Goal: Complete application form: Complete application form

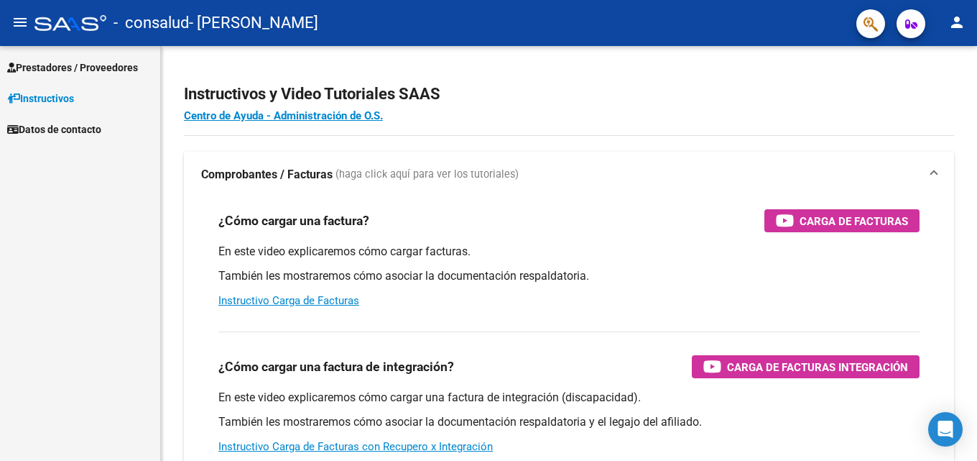
click at [78, 70] on span "Prestadores / Proveedores" at bounding box center [72, 68] width 131 height 16
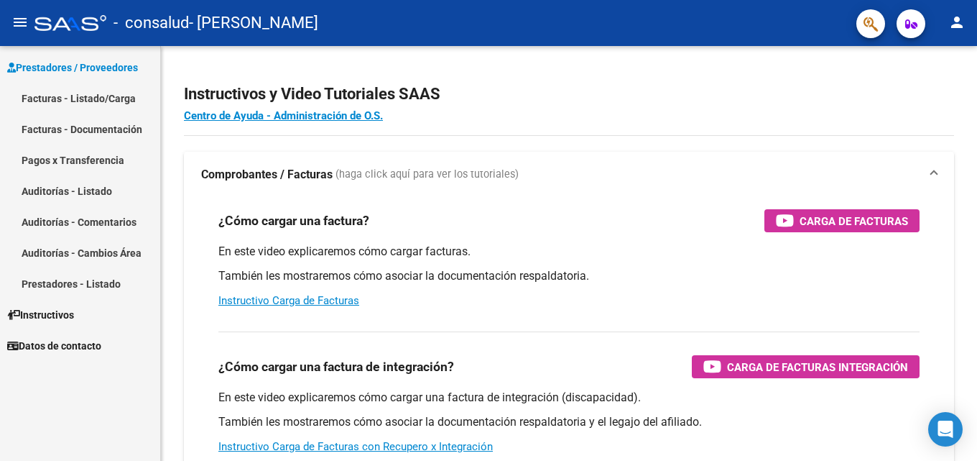
click at [92, 92] on link "Facturas - Listado/Carga" at bounding box center [80, 98] width 160 height 31
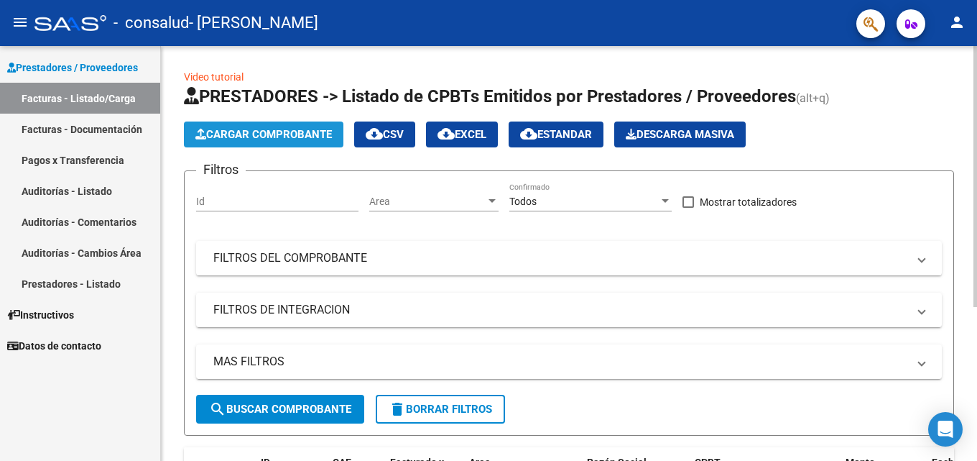
click at [247, 133] on span "Cargar Comprobante" at bounding box center [263, 134] width 137 height 13
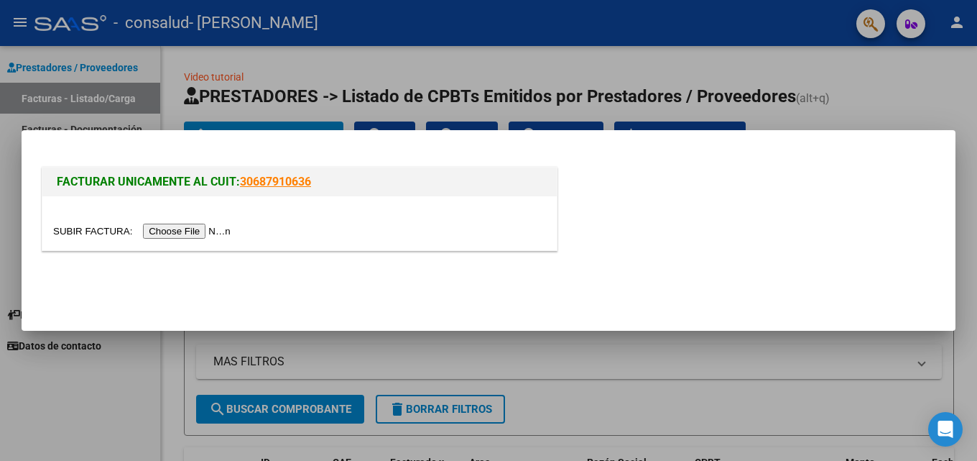
click at [218, 227] on input "file" at bounding box center [144, 230] width 182 height 15
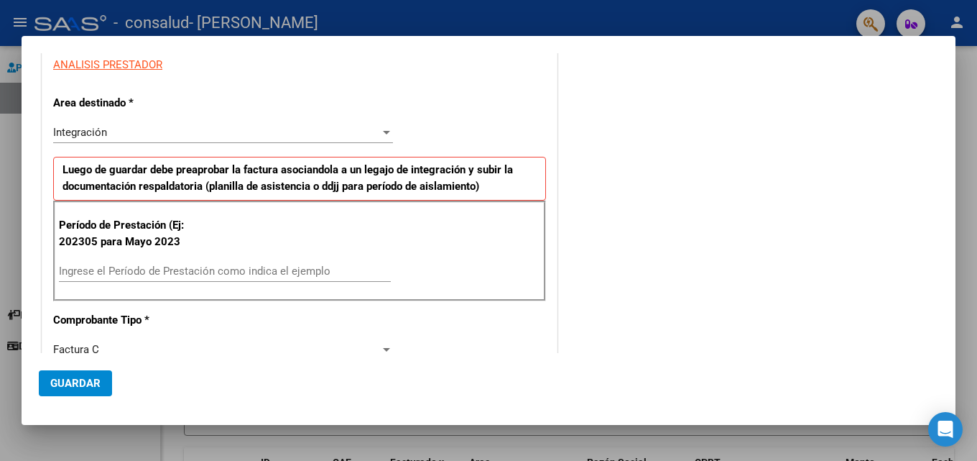
scroll to position [221, 0]
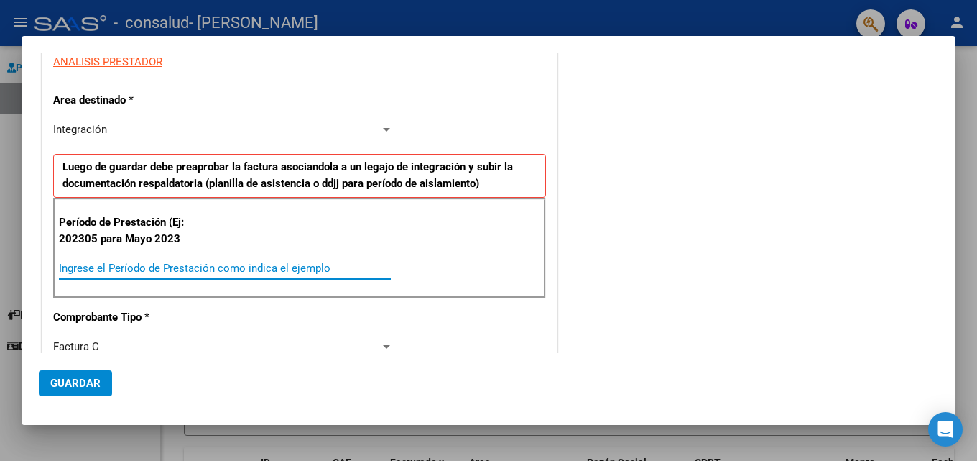
click at [321, 272] on input "Ingrese el Período de Prestación como indica el ejemplo" at bounding box center [225, 268] width 332 height 13
type input "202507"
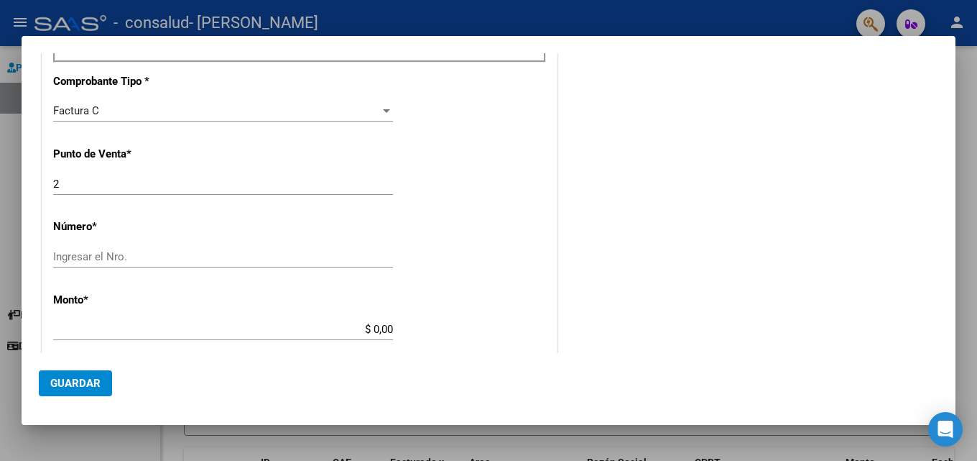
scroll to position [460, 0]
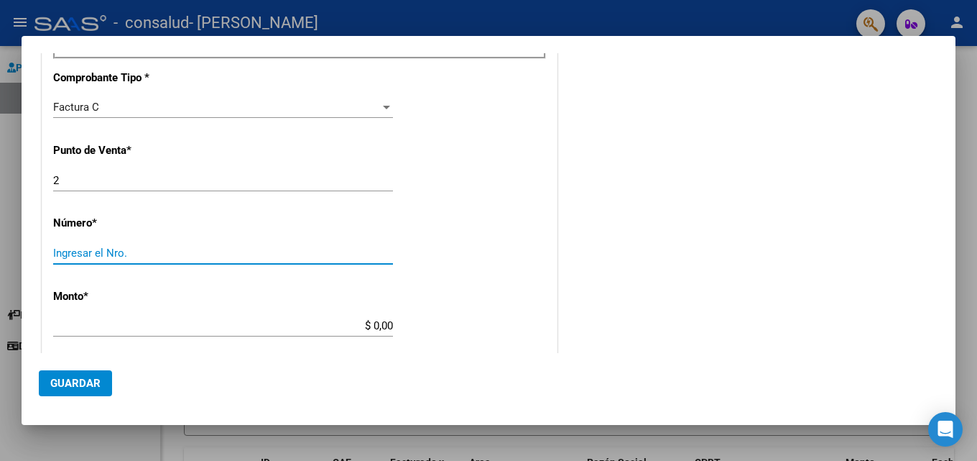
click at [258, 251] on input "Ingresar el Nro." at bounding box center [223, 252] width 340 height 13
type input "496"
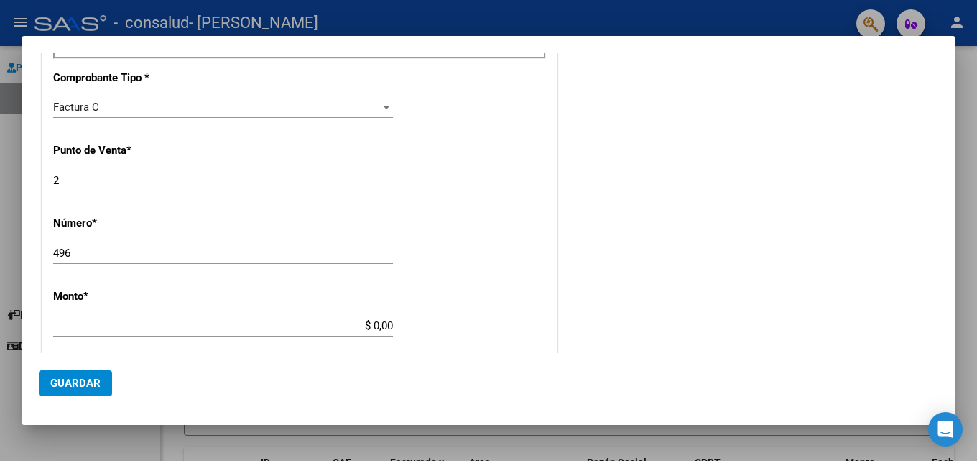
click at [167, 333] on div "$ 0,00 Ingresar el monto" at bounding box center [223, 326] width 340 height 22
type input "$ 98.964,88"
type input "[DATE]"
type input "75320298363314"
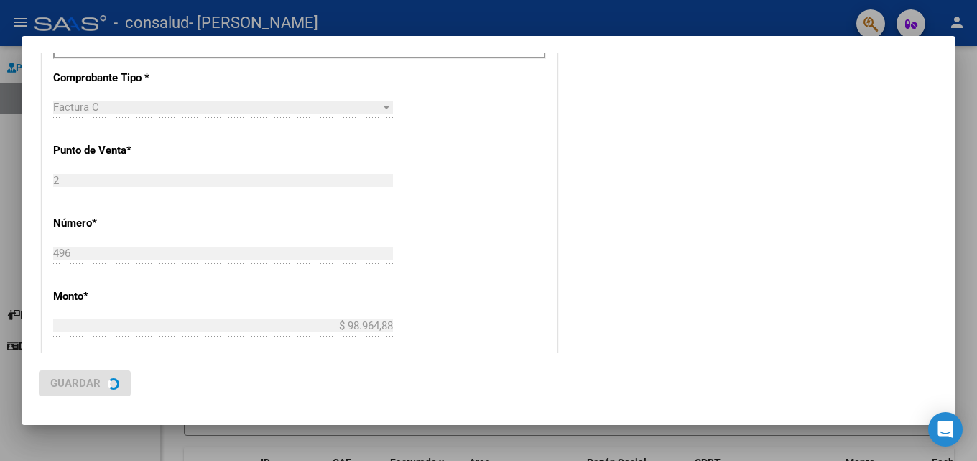
scroll to position [0, 0]
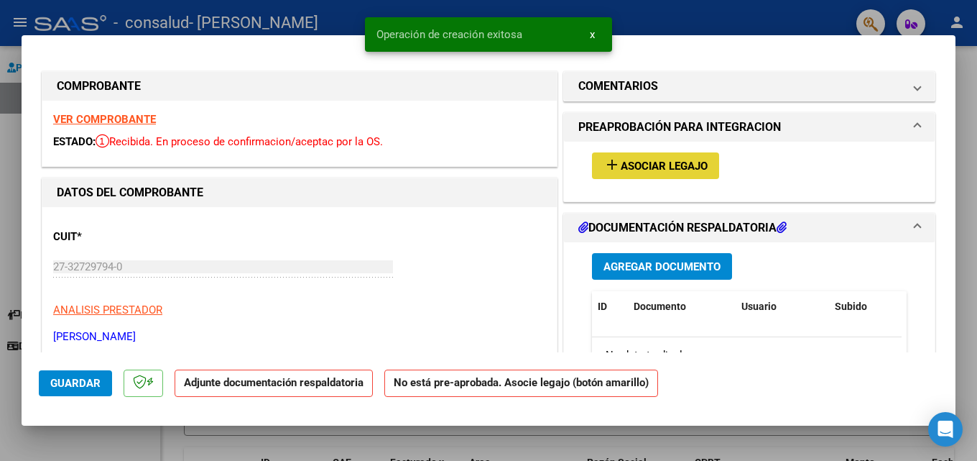
click at [638, 157] on button "add Asociar Legajo" at bounding box center [655, 165] width 127 height 27
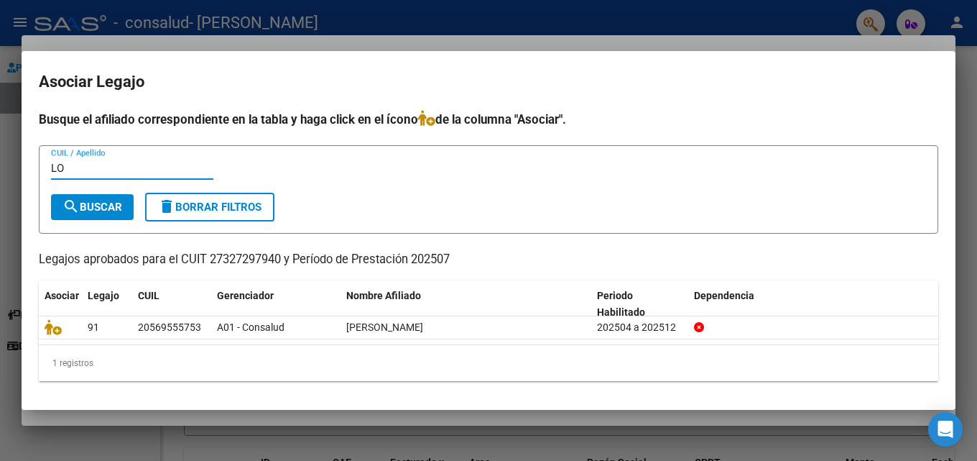
type input "L"
type input "F"
type input "20569555753"
click at [108, 207] on span "search Buscar" at bounding box center [93, 206] width 60 height 13
click at [119, 208] on span "search Buscar" at bounding box center [93, 206] width 60 height 13
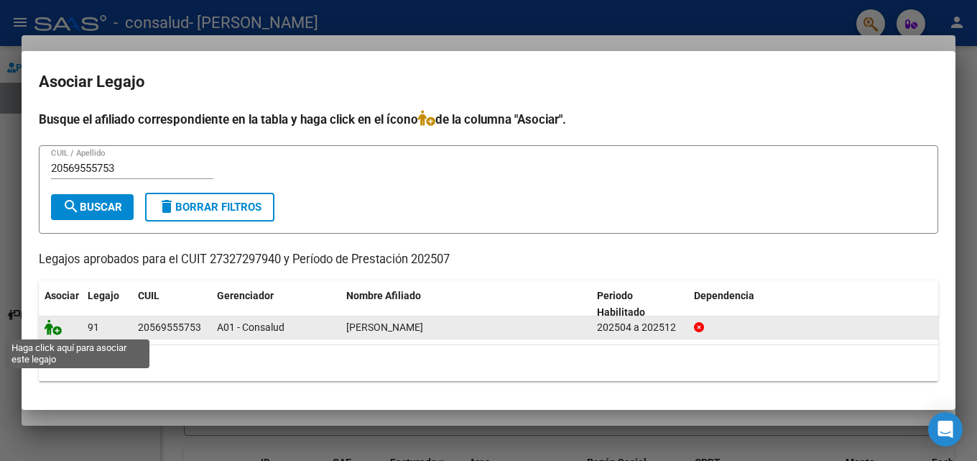
click at [54, 325] on icon at bounding box center [53, 327] width 17 height 16
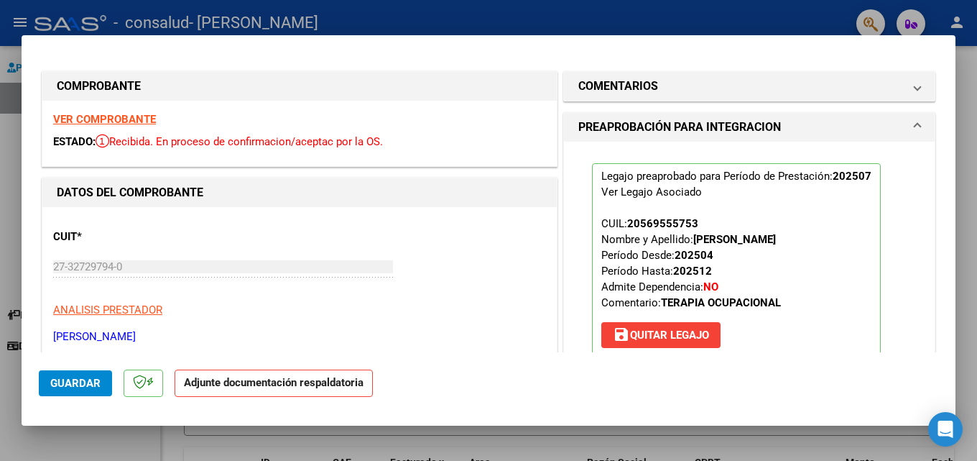
click at [275, 385] on strong "Adjunte documentación respaldatoria" at bounding box center [274, 382] width 180 height 13
click at [73, 382] on span "Guardar" at bounding box center [75, 382] width 50 height 13
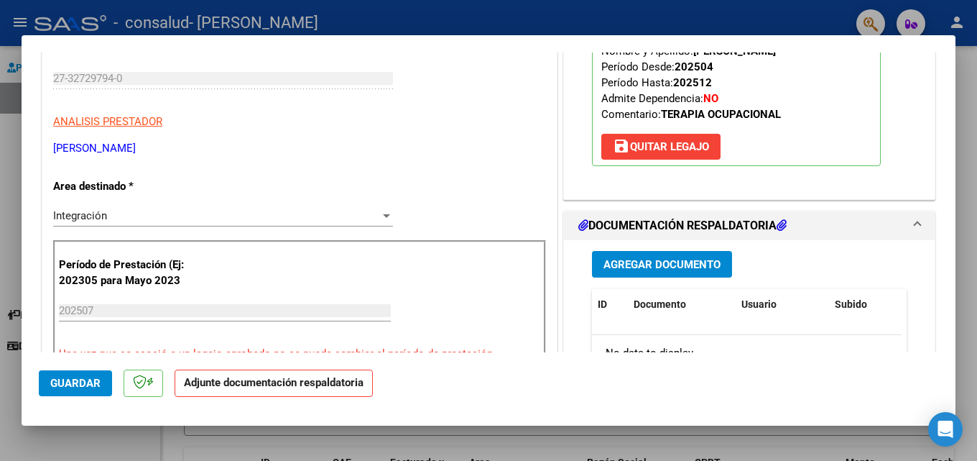
scroll to position [191, 0]
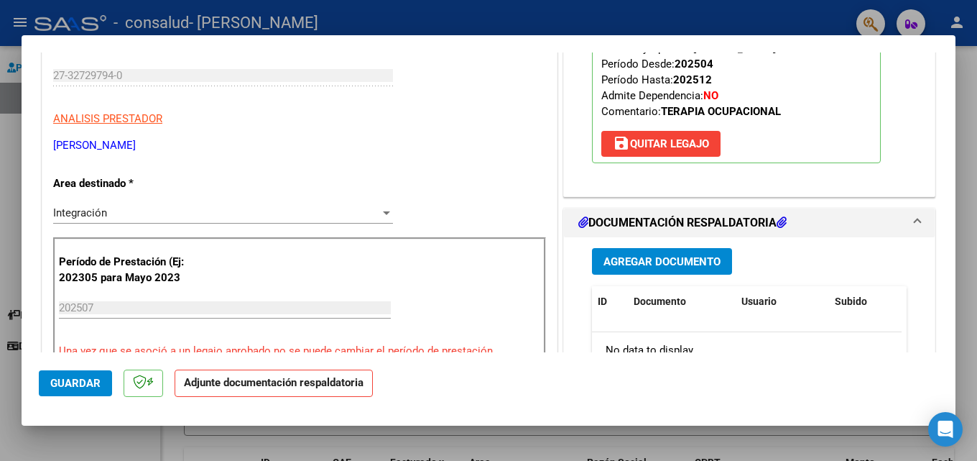
click at [663, 258] on span "Agregar Documento" at bounding box center [662, 261] width 117 height 13
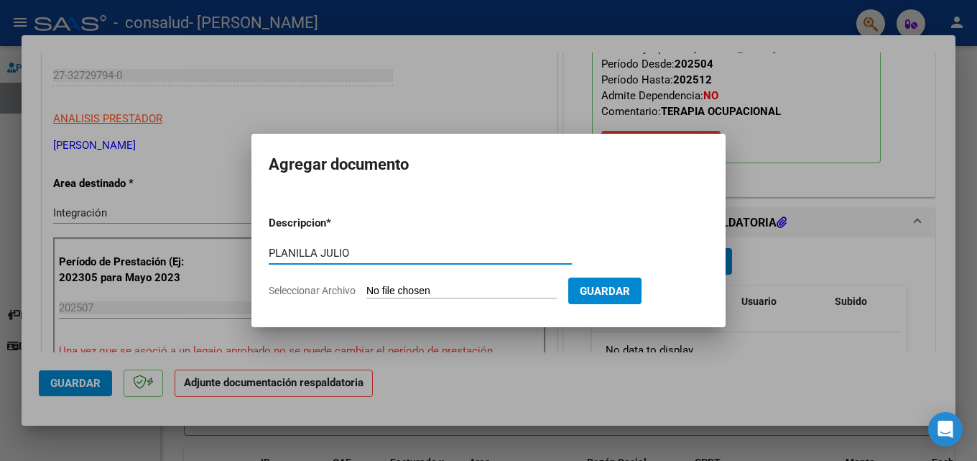
type input "PLANILLA JULIO"
click at [461, 290] on input "Seleccionar Archivo" at bounding box center [461, 292] width 190 height 14
type input "C:\fakepath\[PERSON_NAME] 2-496 DOCUMENTACIÓN.pdf"
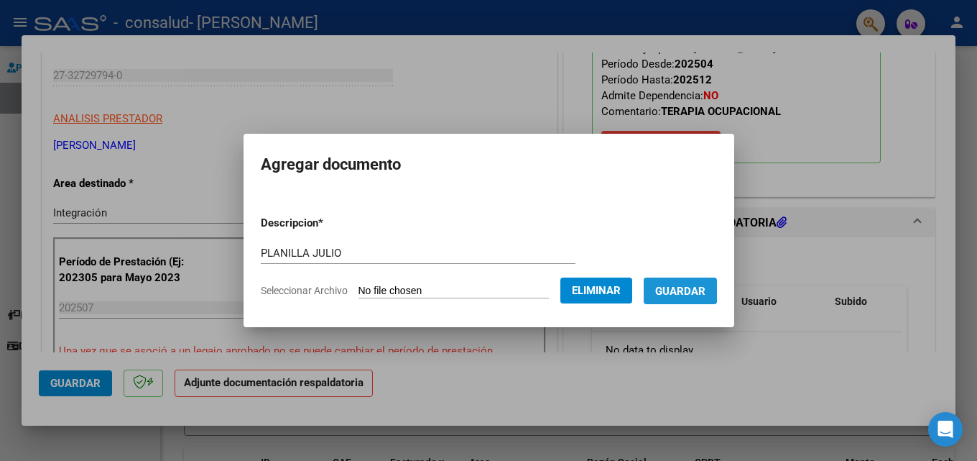
click at [670, 286] on span "Guardar" at bounding box center [680, 291] width 50 height 13
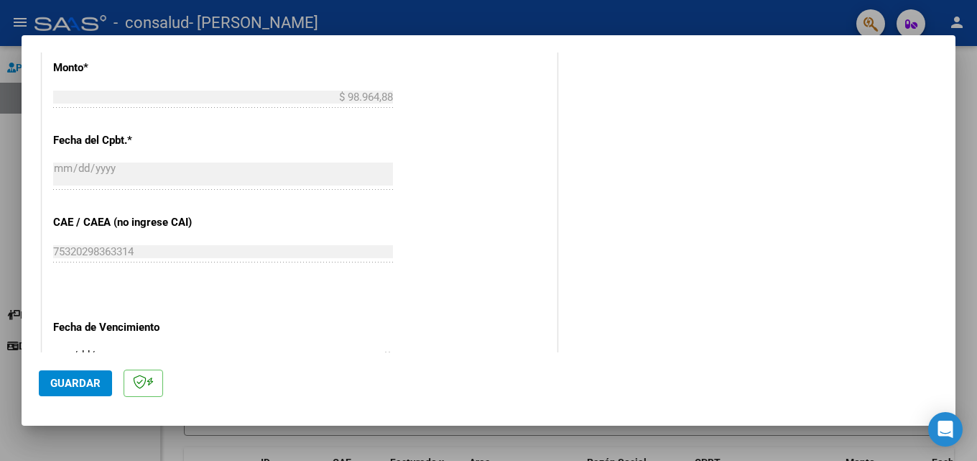
scroll to position [933, 0]
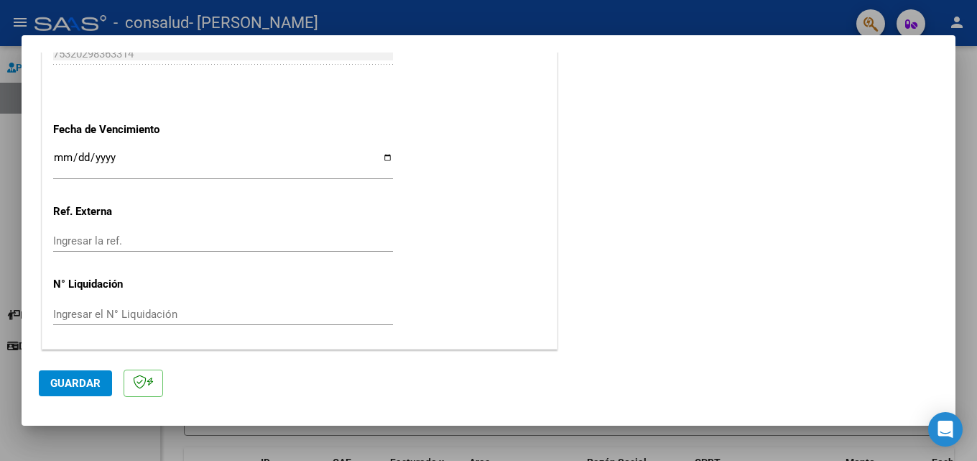
click at [65, 389] on span "Guardar" at bounding box center [75, 382] width 50 height 13
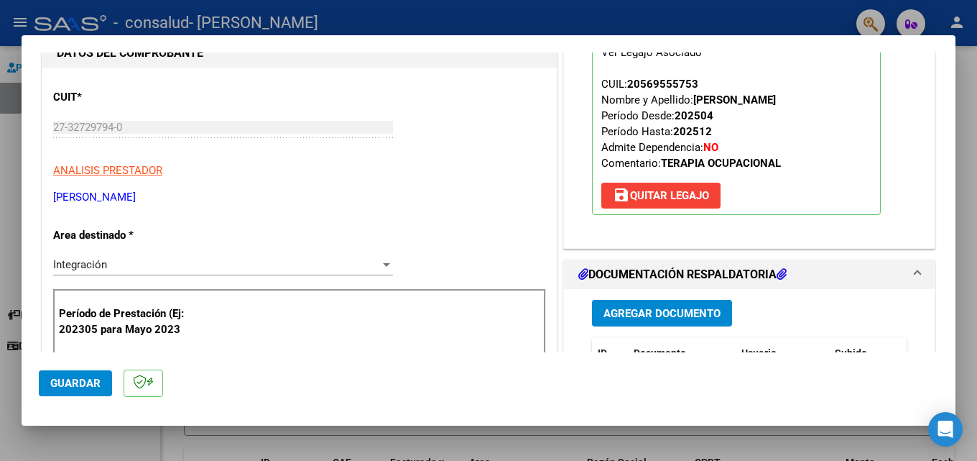
scroll to position [0, 0]
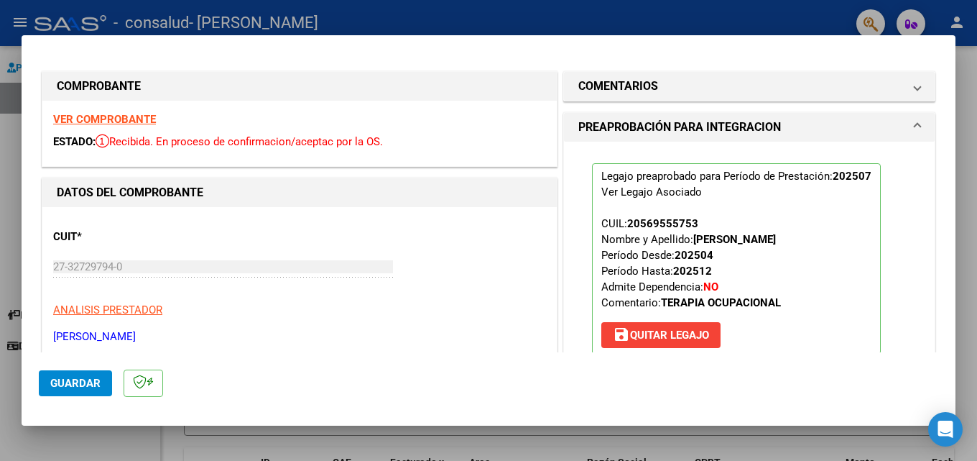
click at [961, 281] on div at bounding box center [488, 230] width 977 height 461
type input "$ 0,00"
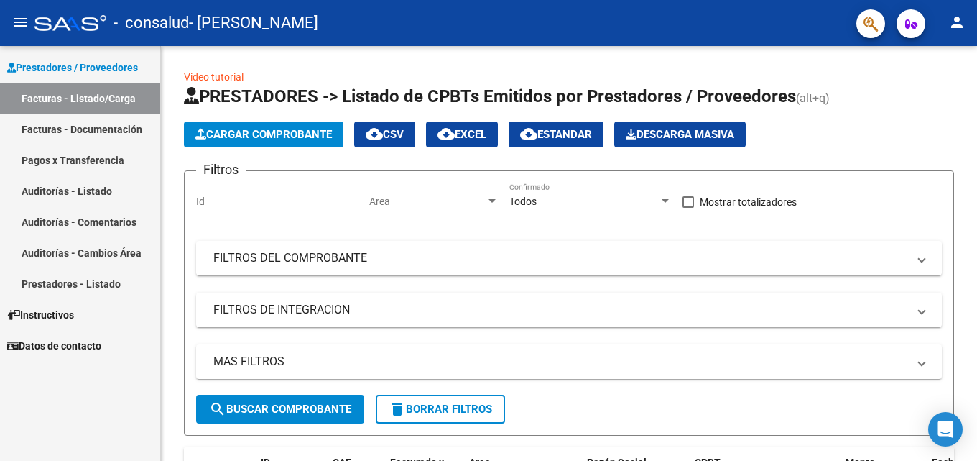
click at [95, 130] on link "Facturas - Documentación" at bounding box center [80, 129] width 160 height 31
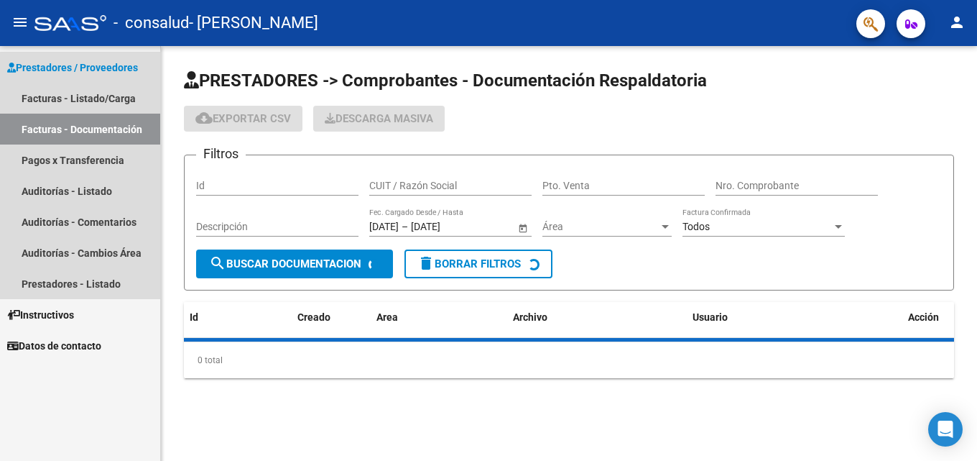
click at [95, 130] on link "Facturas - Documentación" at bounding box center [80, 129] width 160 height 31
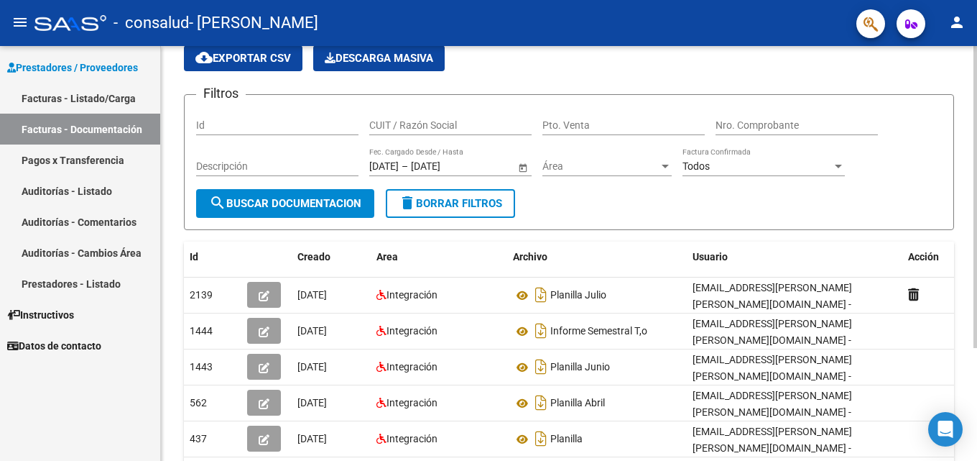
click at [976, 298] on div at bounding box center [976, 244] width 4 height 302
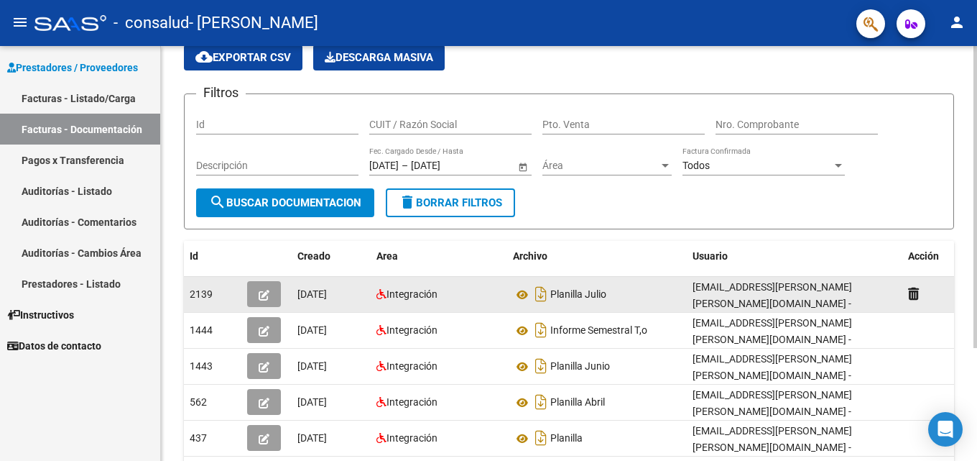
click at [270, 289] on button "button" at bounding box center [264, 294] width 34 height 26
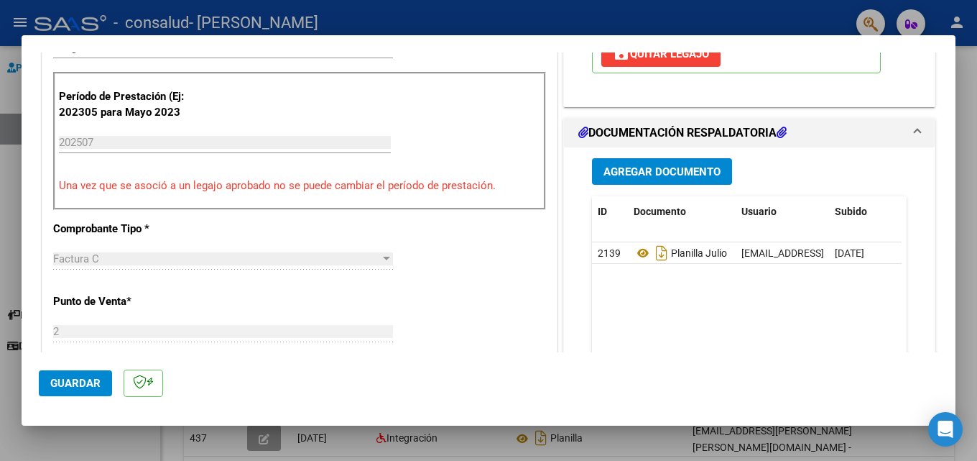
scroll to position [360, 0]
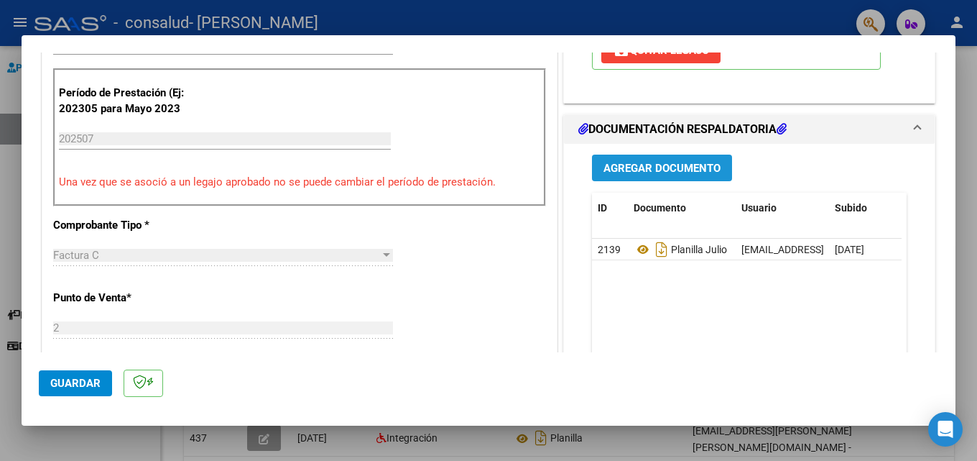
click at [647, 172] on span "Agregar Documento" at bounding box center [662, 168] width 117 height 13
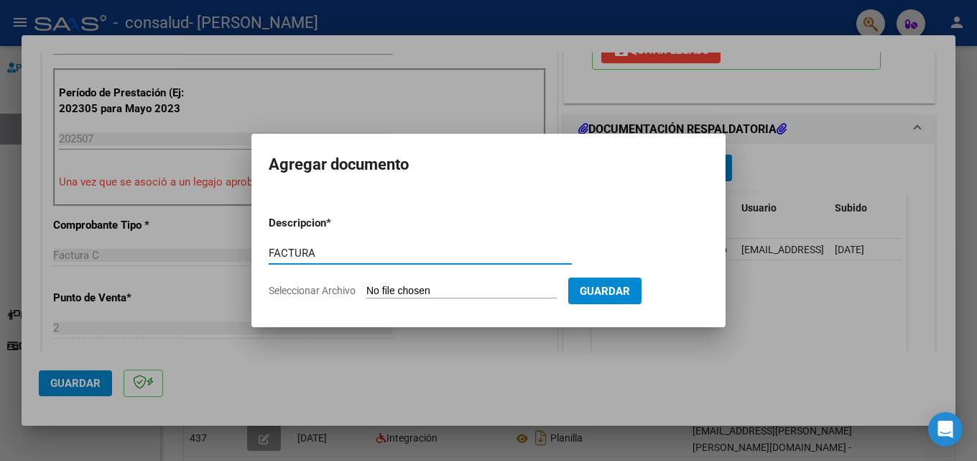
type input "FACTURA"
click at [468, 295] on input "Seleccionar Archivo" at bounding box center [461, 292] width 190 height 14
type input "C:\fakepath\[PERSON_NAME] FA 2_496.pdf"
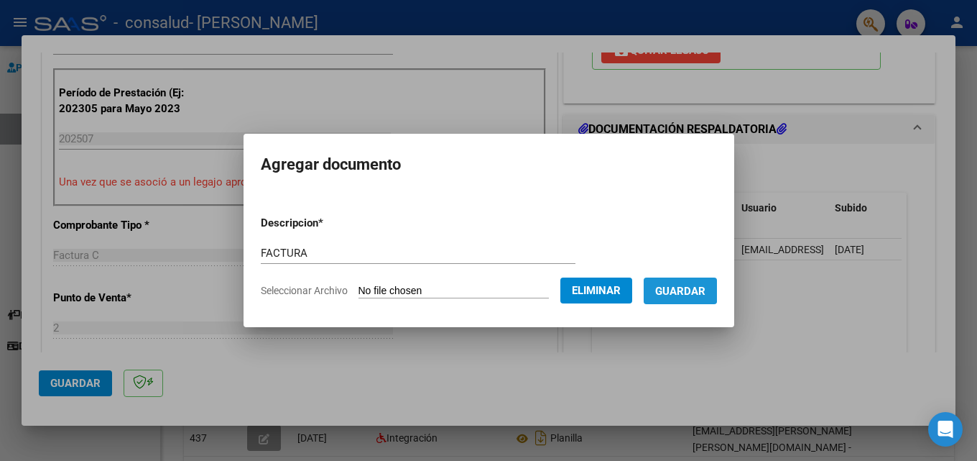
click at [681, 289] on span "Guardar" at bounding box center [680, 291] width 50 height 13
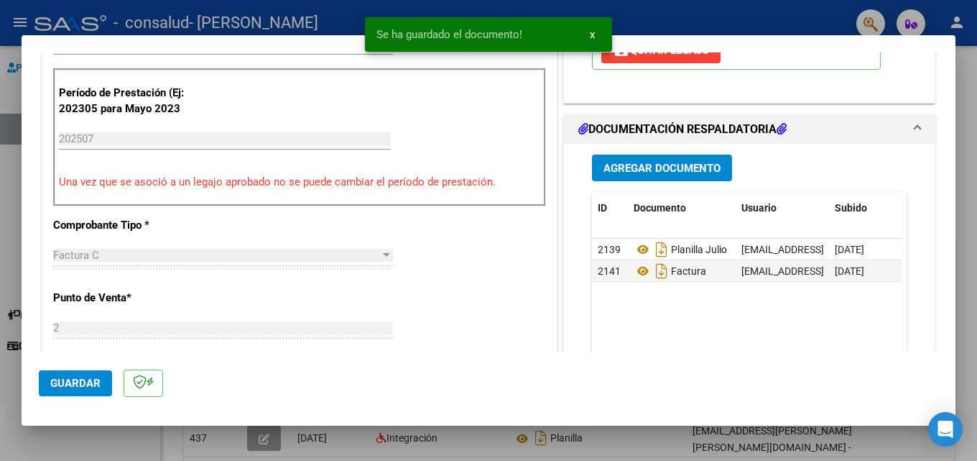
click at [710, 23] on div at bounding box center [488, 230] width 977 height 461
type input "$ 0,00"
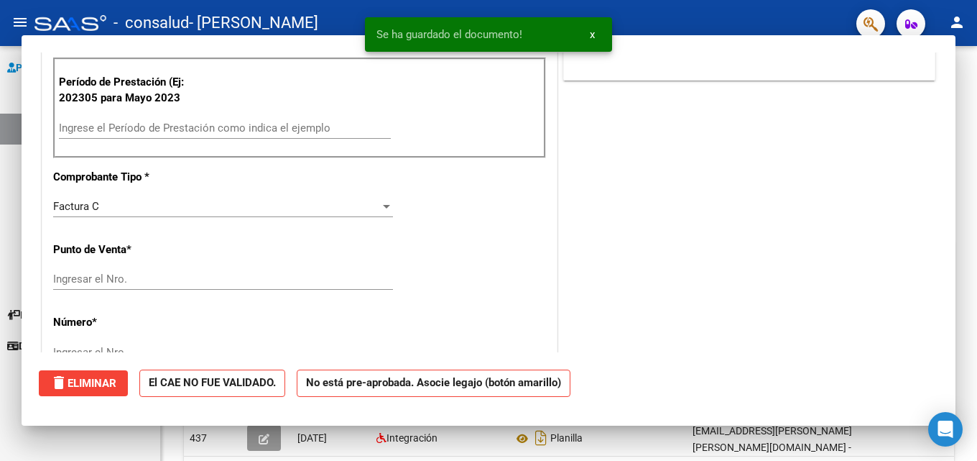
scroll to position [0, 0]
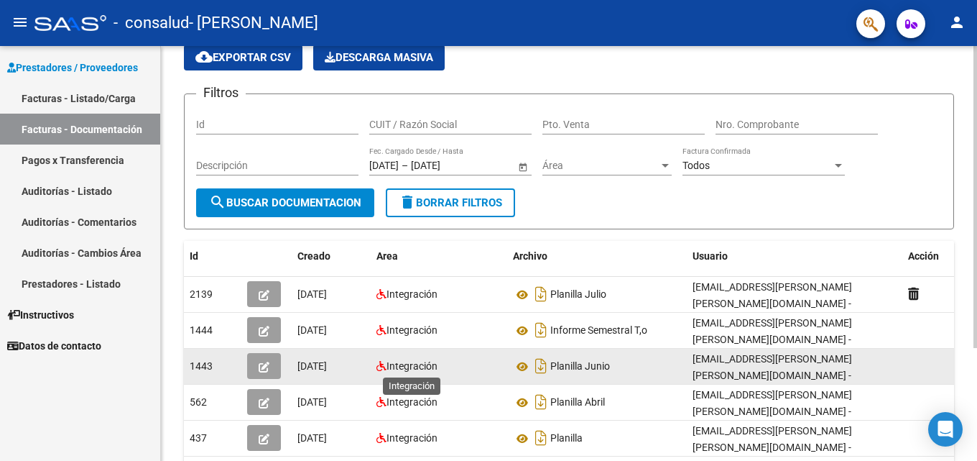
click at [412, 366] on span "Integración" at bounding box center [412, 365] width 51 height 11
click at [269, 366] on button "button" at bounding box center [264, 366] width 34 height 26
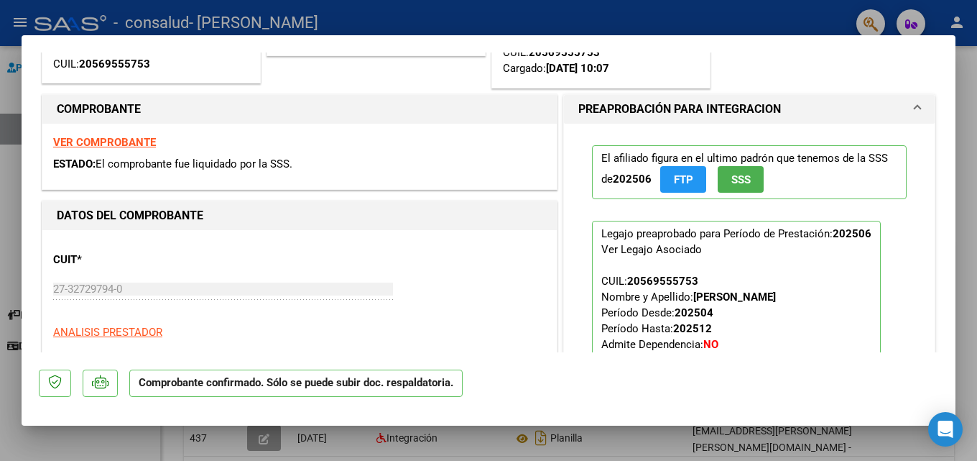
scroll to position [177, 0]
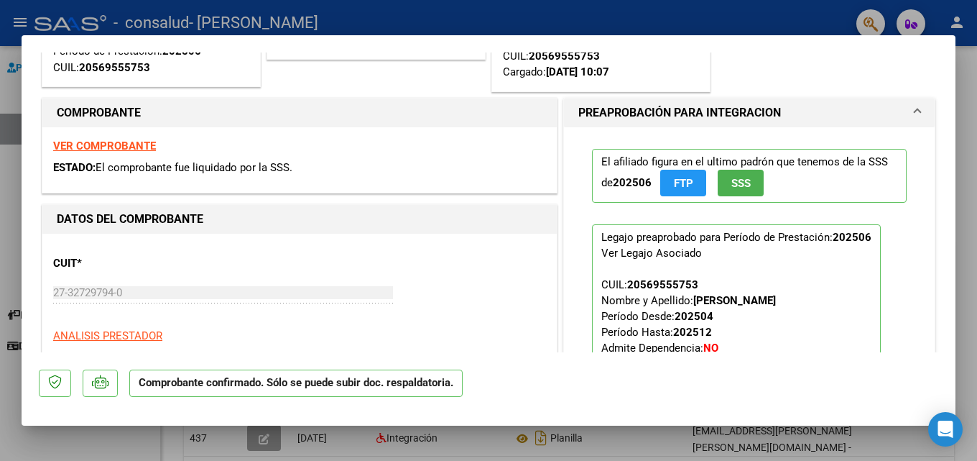
click at [968, 85] on div at bounding box center [488, 230] width 977 height 461
type input "$ 0,00"
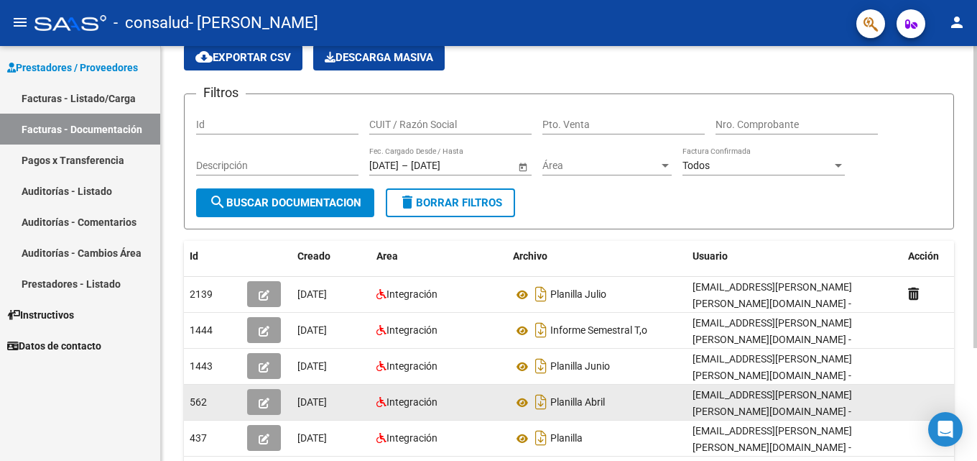
click at [269, 402] on icon "button" at bounding box center [264, 402] width 11 height 11
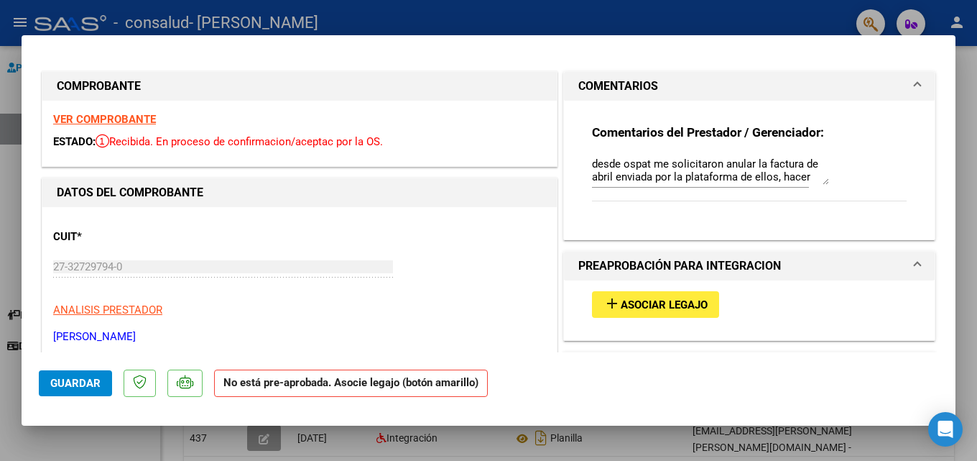
click at [971, 91] on div at bounding box center [488, 230] width 977 height 461
type input "$ 0,00"
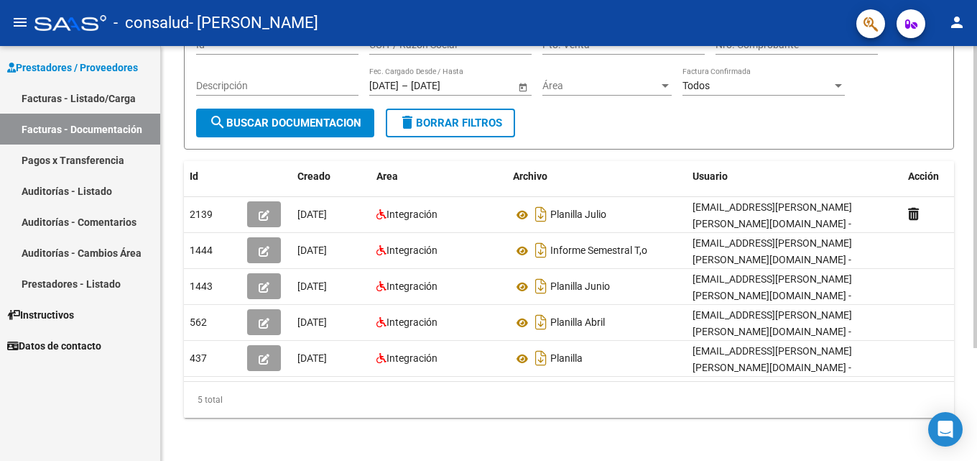
scroll to position [143, 0]
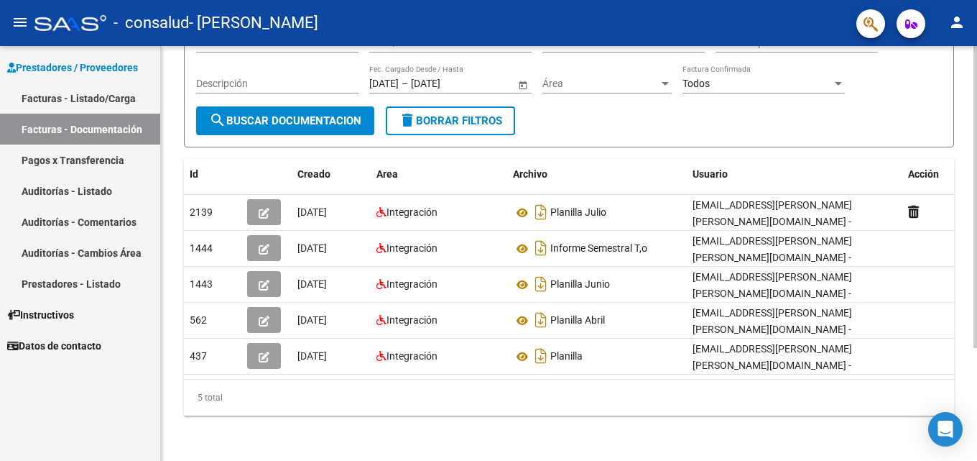
click at [976, 317] on div at bounding box center [976, 309] width 4 height 302
